Goal: Use online tool/utility

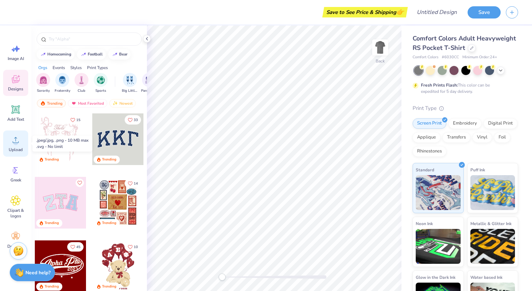
click at [17, 145] on icon at bounding box center [15, 139] width 10 height 10
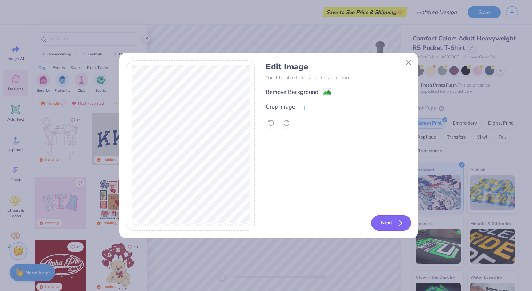
click at [378, 218] on button "Next" at bounding box center [391, 222] width 40 height 15
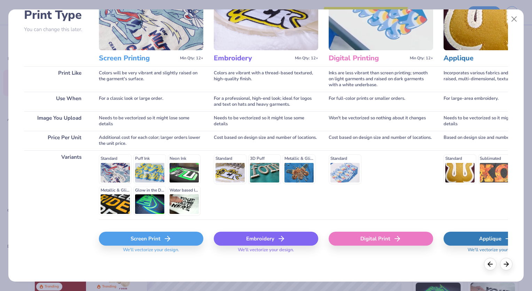
scroll to position [56, 0]
click at [138, 239] on div "Screen Print" at bounding box center [151, 239] width 105 height 14
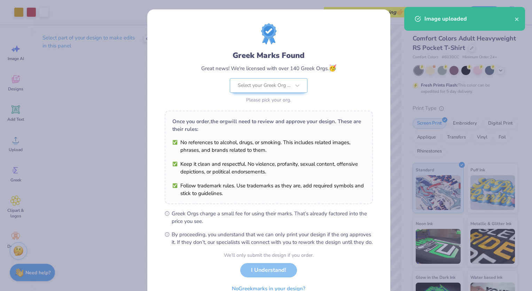
click at [382, 44] on div "Greek Marks Found Great news! We're licensed with over 140 Greek Orgs. 🥳 Select…" at bounding box center [268, 159] width 243 height 300
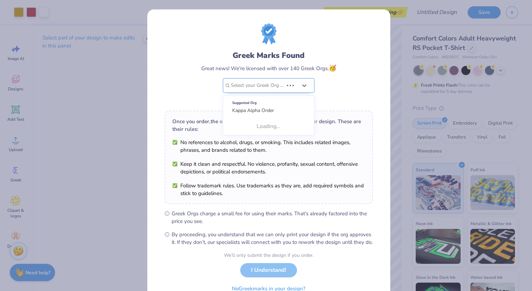
click at [249, 87] on div at bounding box center [257, 85] width 53 height 9
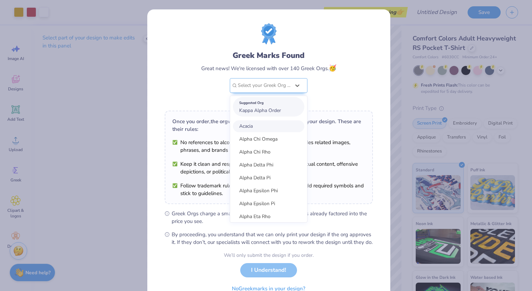
click at [251, 111] on span "Kappa Alpha Order" at bounding box center [260, 110] width 42 height 7
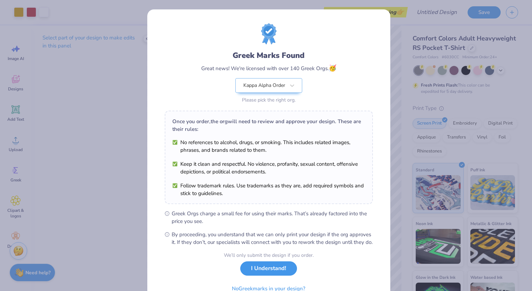
click at [262, 275] on button "I Understand!" at bounding box center [268, 268] width 57 height 14
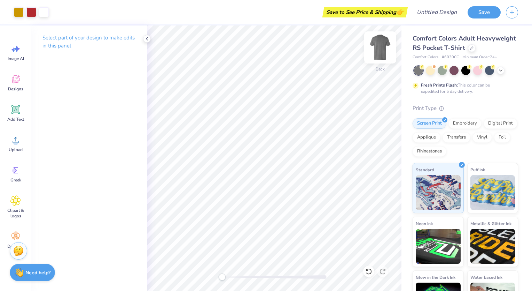
click at [379, 46] on img at bounding box center [381, 47] width 28 height 28
click at [15, 141] on icon at bounding box center [16, 140] width 6 height 6
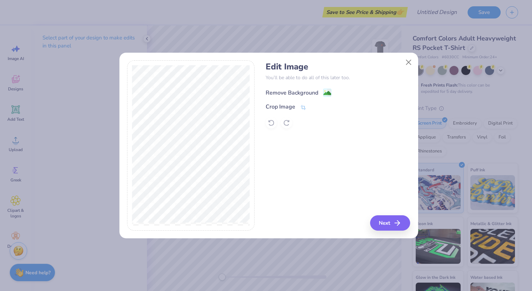
click at [288, 94] on div "Remove Background" at bounding box center [292, 92] width 53 height 8
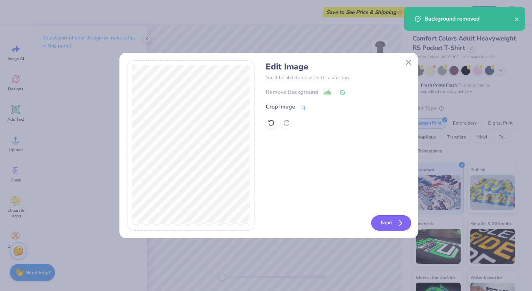
click at [397, 221] on icon "button" at bounding box center [399, 222] width 8 height 8
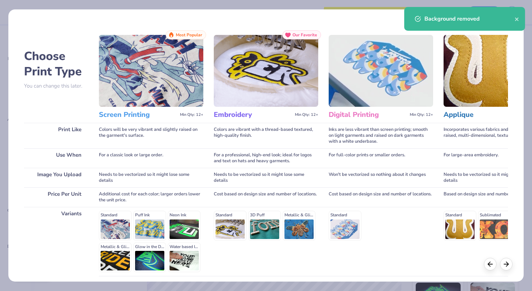
scroll to position [56, 0]
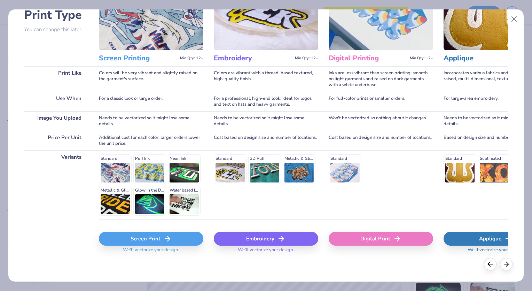
click at [152, 235] on div "Screen Print" at bounding box center [151, 238] width 105 height 14
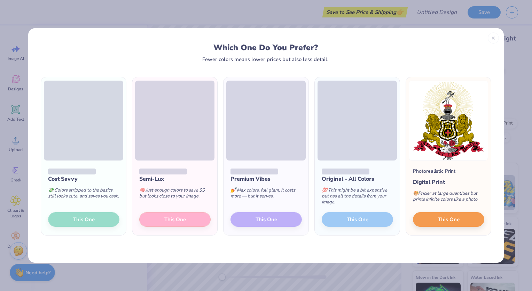
click at [203, 219] on div "Semi-Lux 🧠 Just enough colors to save $$ but looks close to your image. This One" at bounding box center [174, 197] width 85 height 75
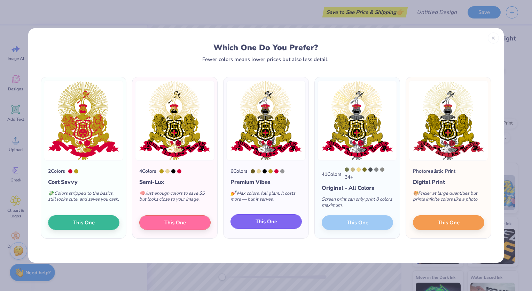
click at [264, 221] on span "This One" at bounding box center [267, 221] width 22 height 8
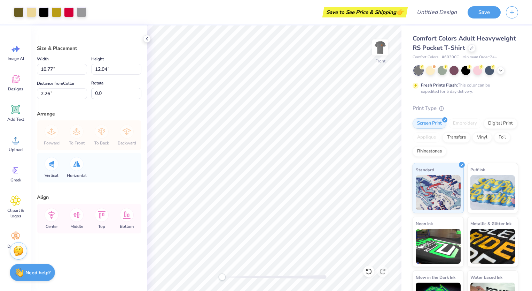
type input "10.77"
type input "12.04"
type input "2.26"
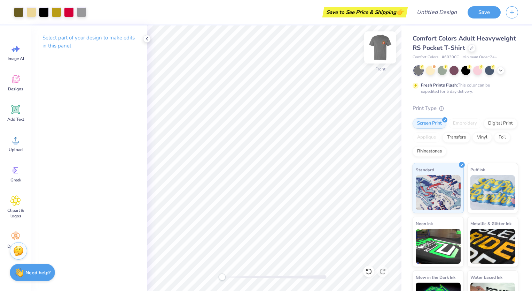
click at [386, 46] on img at bounding box center [381, 47] width 28 height 28
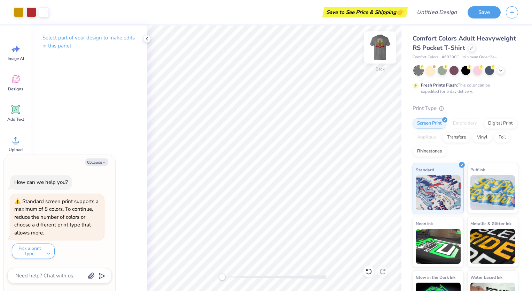
click at [383, 50] on img at bounding box center [381, 47] width 28 height 28
click at [383, 50] on img at bounding box center [380, 47] width 14 height 14
type textarea "x"
